Goal: Task Accomplishment & Management: Manage account settings

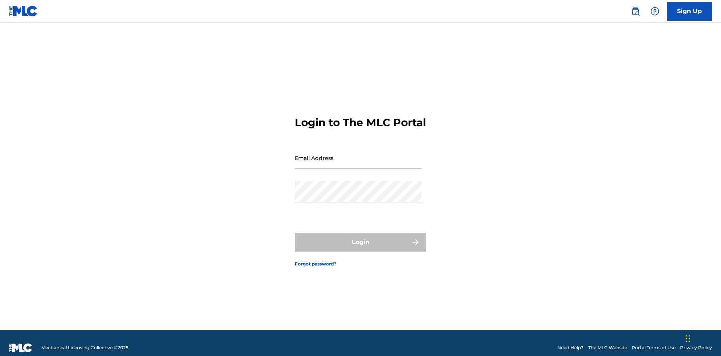
scroll to position [10, 0]
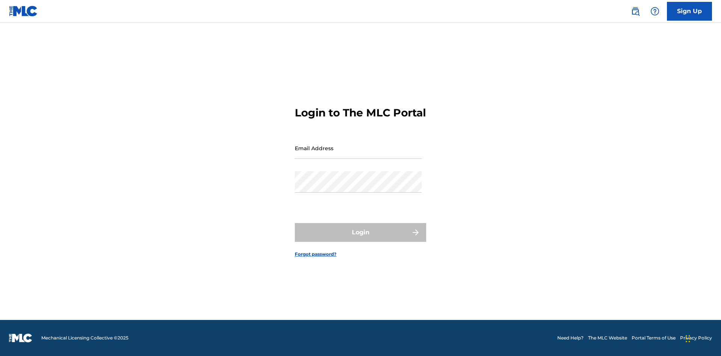
click at [358, 154] on input "Email Address" at bounding box center [358, 147] width 127 height 21
type input "bad50b08-31f7-445a-9741-c22067d3f286@mailslurp.biz"
click at [360, 239] on button "Login" at bounding box center [360, 232] width 131 height 19
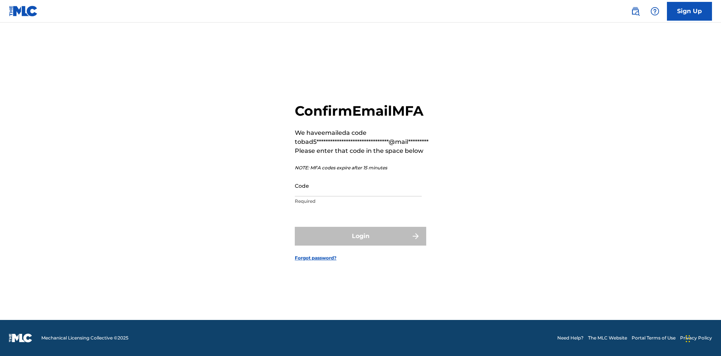
click at [358, 185] on input "Code" at bounding box center [358, 185] width 127 height 21
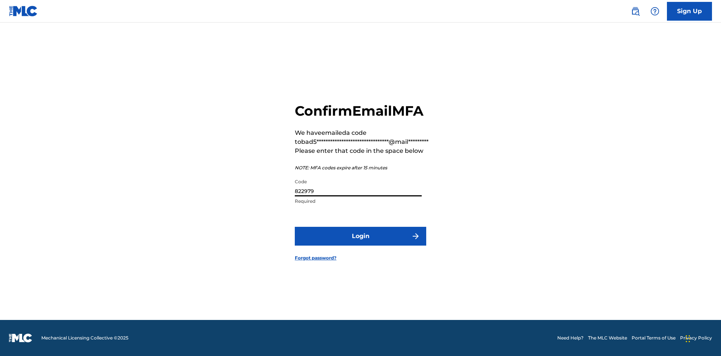
type input "822979"
click at [360, 236] on button "Login" at bounding box center [360, 236] width 131 height 19
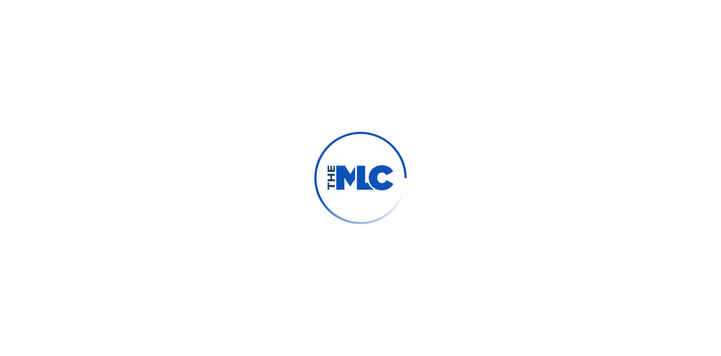
scroll to position [0, 0]
